Goal: Information Seeking & Learning: Learn about a topic

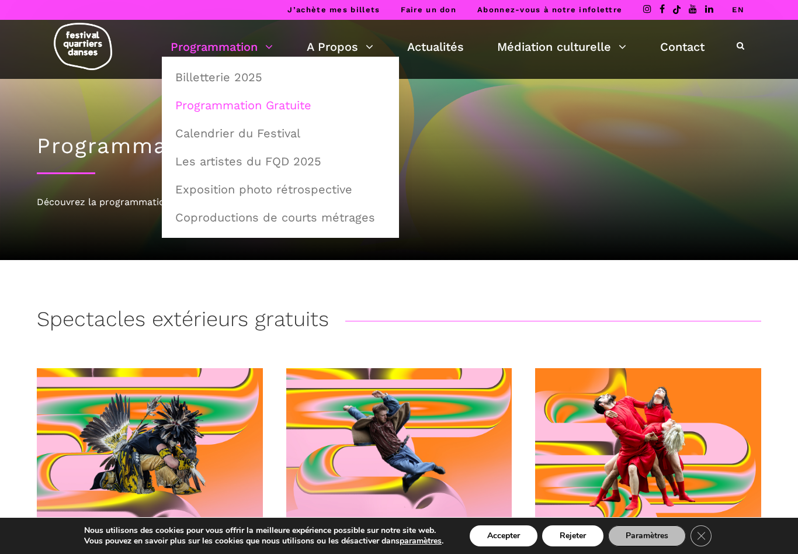
click at [270, 40] on link "Programmation" at bounding box center [222, 47] width 102 height 20
click at [288, 162] on link "Les artistes du FQD 2025" at bounding box center [280, 161] width 224 height 27
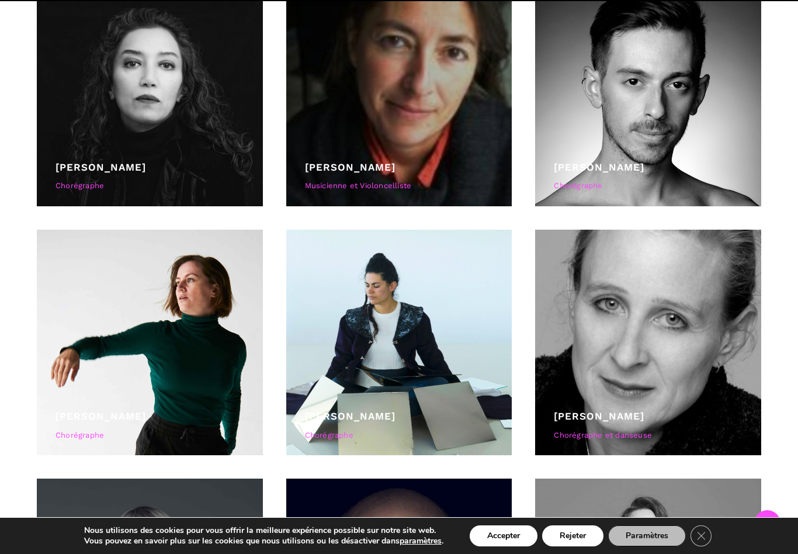
scroll to position [1139, 0]
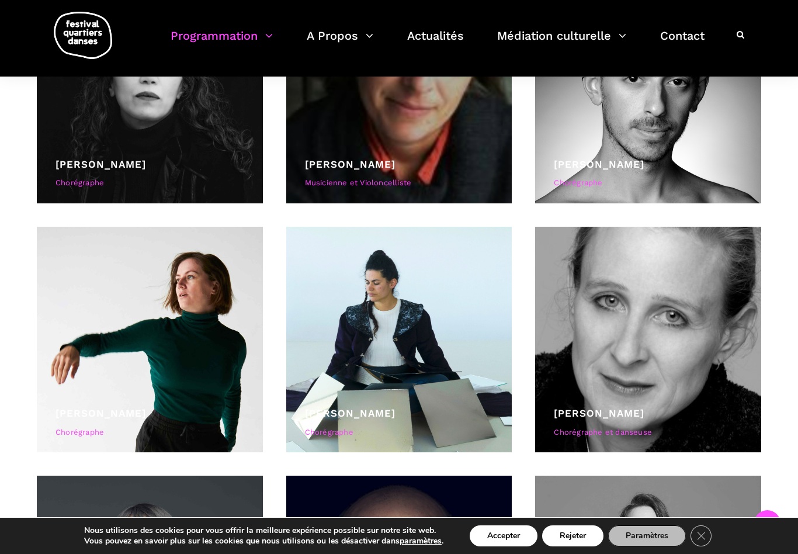
click at [659, 385] on div at bounding box center [648, 340] width 226 height 226
click at [625, 431] on div "Chorégraphe et danseuse" at bounding box center [648, 433] width 189 height 12
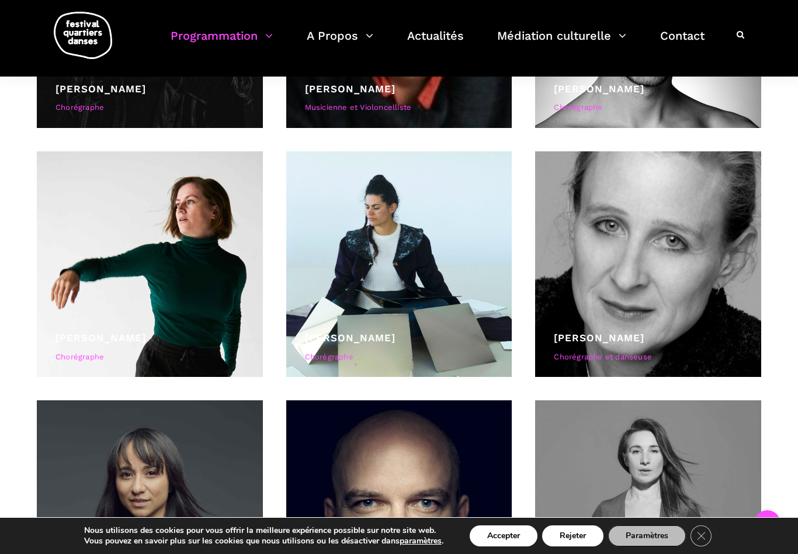
scroll to position [1201, 0]
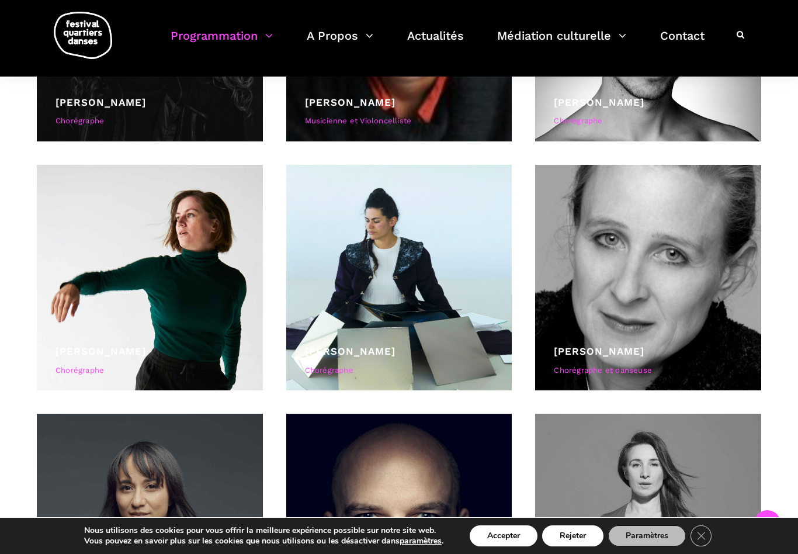
click at [610, 348] on link "Jane Mappin" at bounding box center [599, 351] width 91 height 12
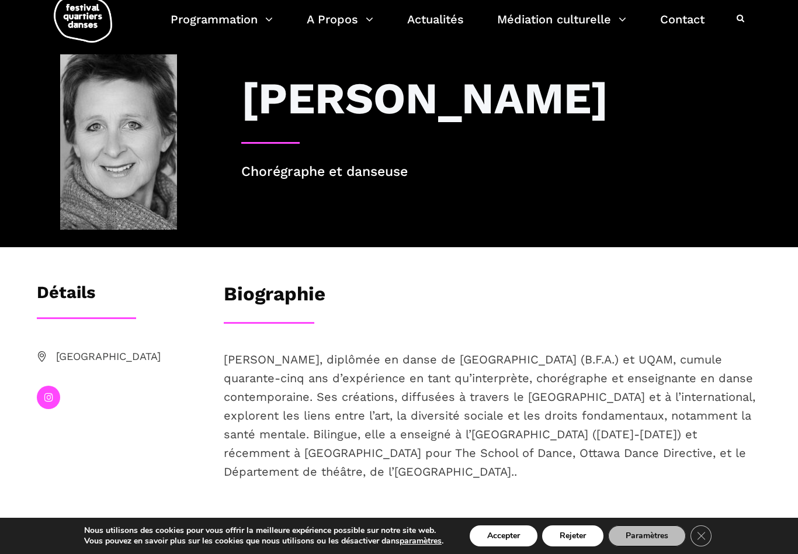
scroll to position [27, 0]
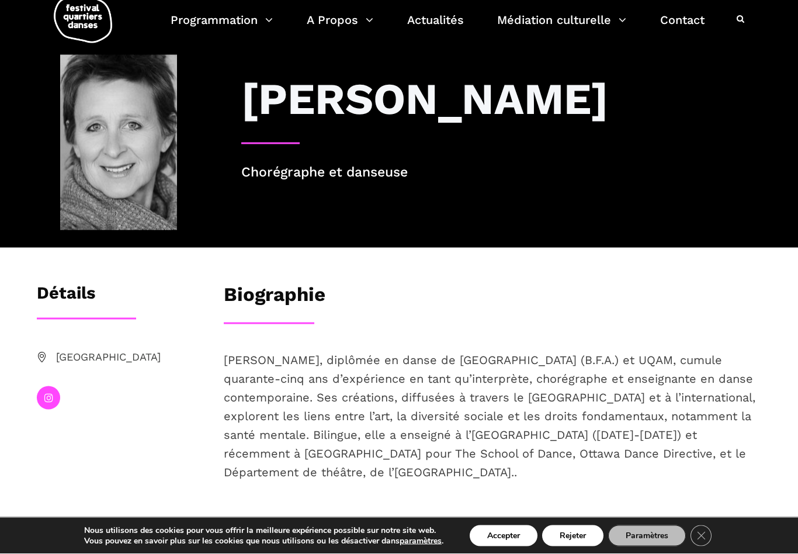
click at [514, 535] on button "Accepter" at bounding box center [504, 535] width 68 height 21
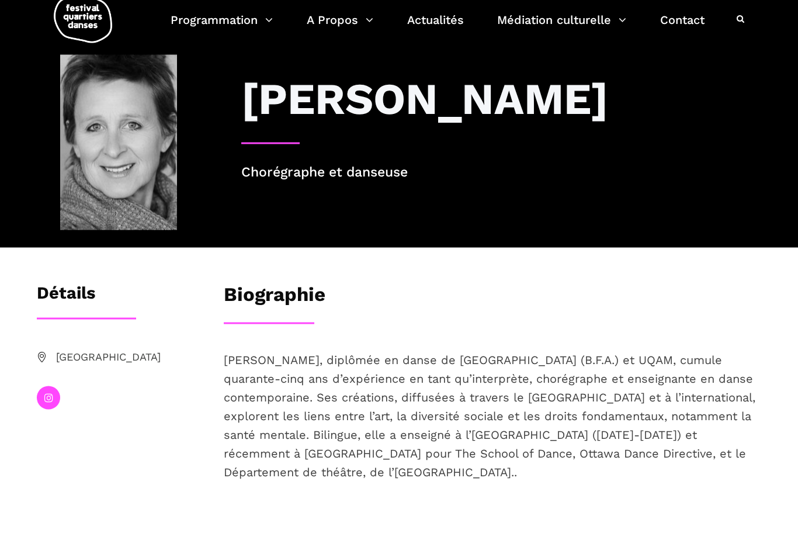
scroll to position [27, 0]
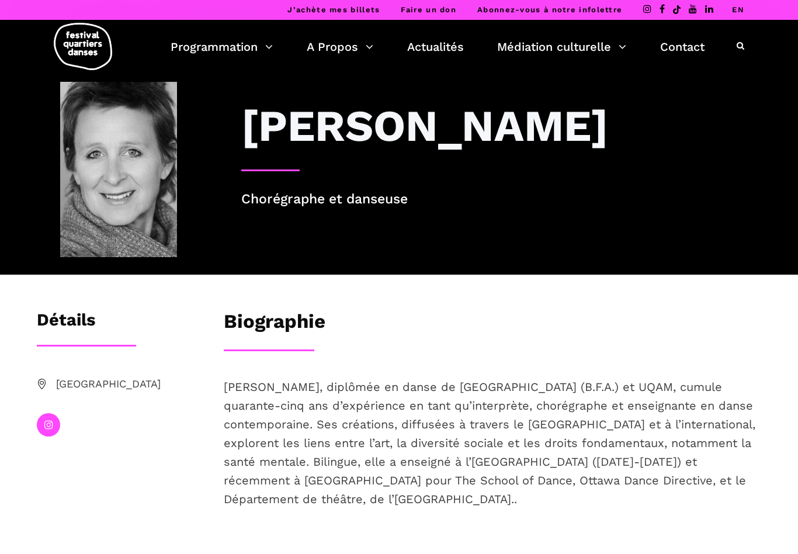
scroll to position [27, 0]
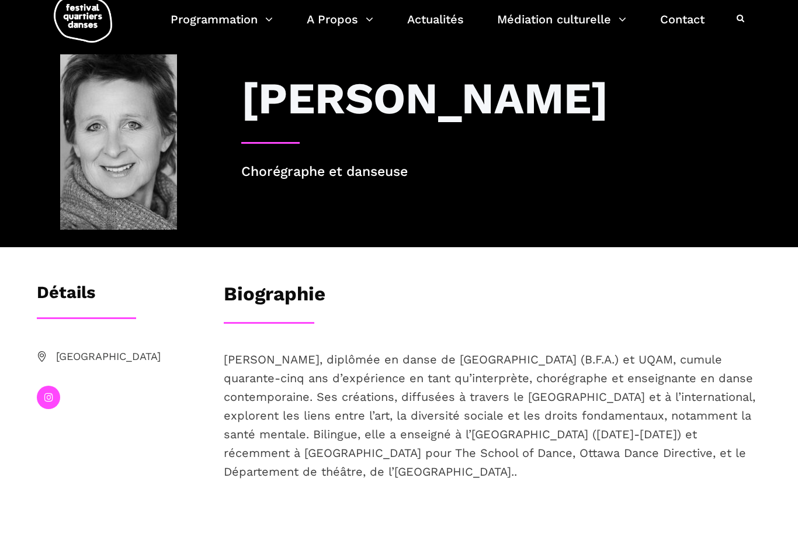
click at [54, 414] on div at bounding box center [118, 409] width 187 height 47
click at [54, 392] on link at bounding box center [48, 397] width 23 height 23
